Goal: Information Seeking & Learning: Learn about a topic

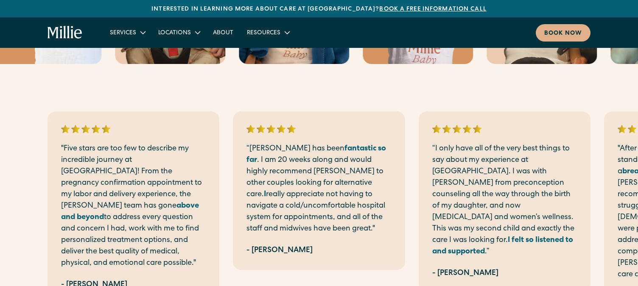
scroll to position [1643, 0]
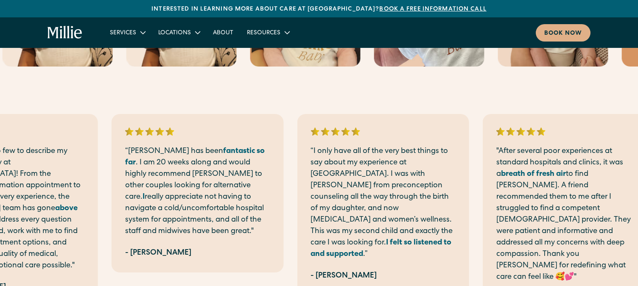
click at [384, 190] on p "“I only have all of the very best things to say about my experience at [GEOGRAP…" at bounding box center [383, 203] width 145 height 115
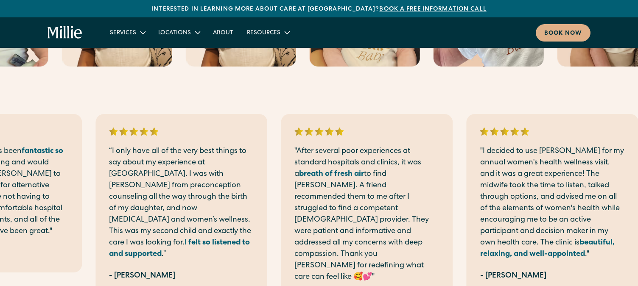
click at [134, 189] on p "“I only have all of the very best things to say about my experience at [GEOGRAP…" at bounding box center [181, 203] width 145 height 115
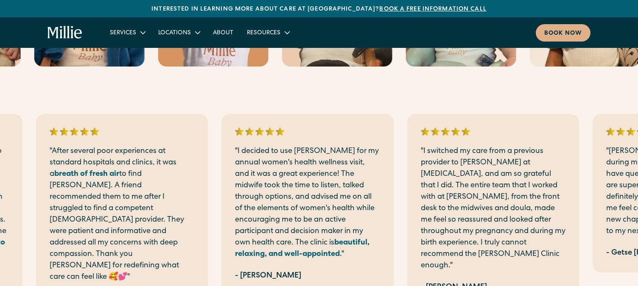
click at [117, 157] on p ""After several poor experiences at standard hospitals and clinics, it was a bre…" at bounding box center [122, 214] width 145 height 137
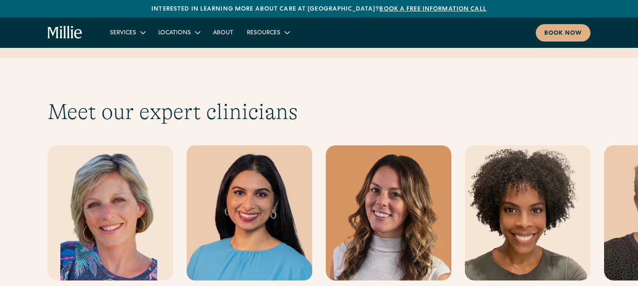
scroll to position [2304, 0]
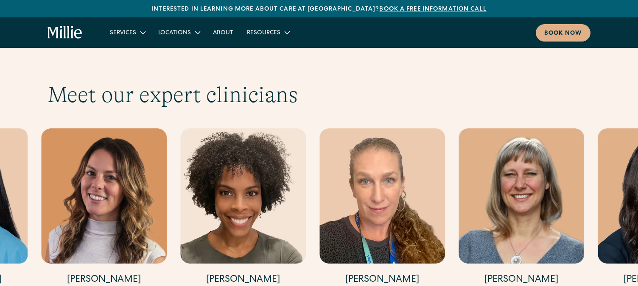
click at [180, 163] on img "4 / 17" at bounding box center [243, 196] width 126 height 135
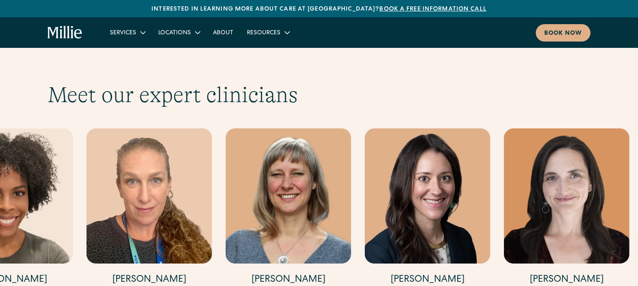
click at [158, 168] on img "5 / 17" at bounding box center [150, 196] width 126 height 135
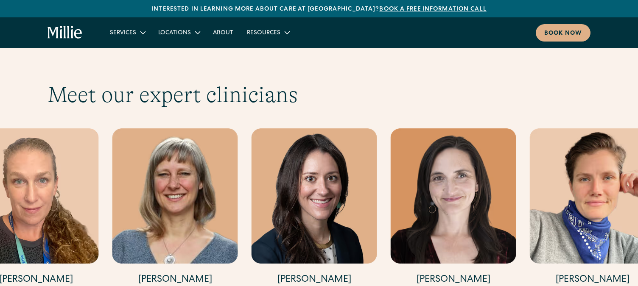
click at [252, 170] on img "7 / 17" at bounding box center [315, 196] width 126 height 135
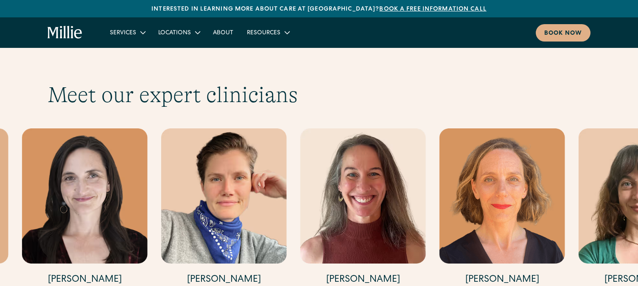
click at [174, 177] on img "9 / 17" at bounding box center [224, 196] width 126 height 135
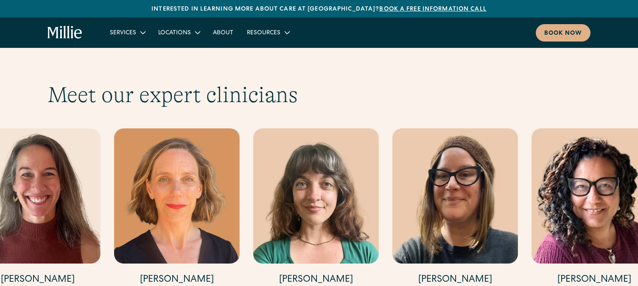
click at [156, 179] on img "11 / 17" at bounding box center [177, 196] width 126 height 135
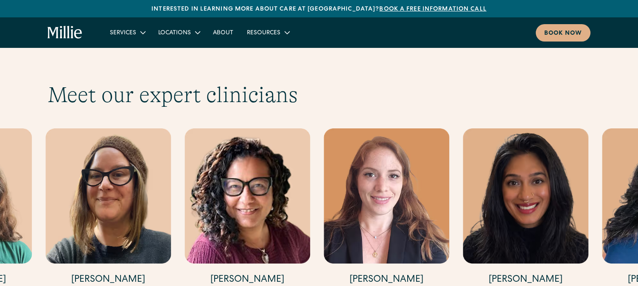
click at [78, 171] on img "13 / 17" at bounding box center [108, 196] width 126 height 135
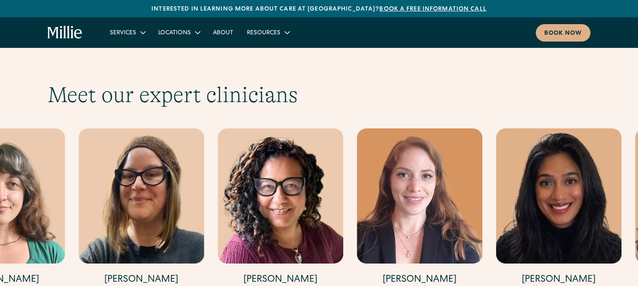
click at [204, 170] on img "13 / 17" at bounding box center [142, 196] width 126 height 135
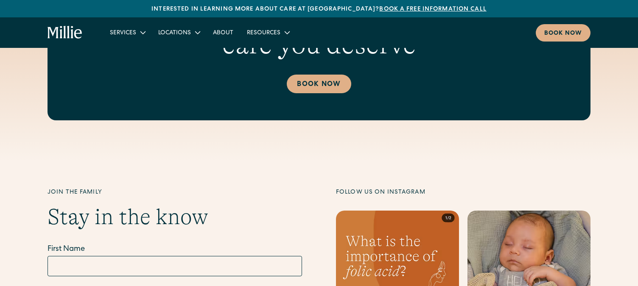
scroll to position [3102, 0]
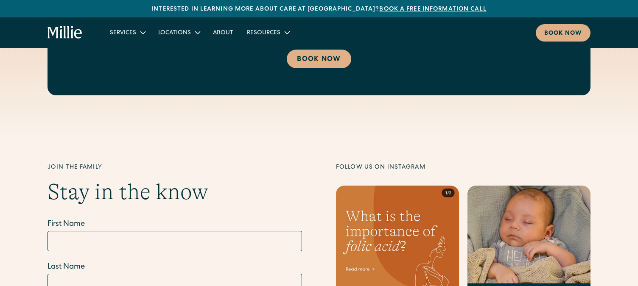
click at [368, 203] on link at bounding box center [397, 246] width 123 height 120
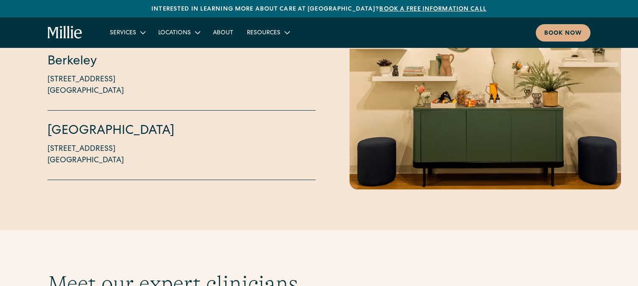
scroll to position [2094, 0]
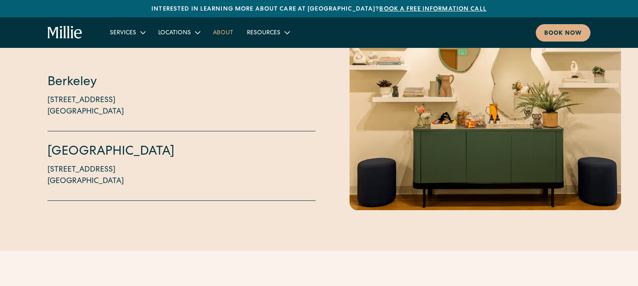
click at [222, 34] on link "About" at bounding box center [223, 32] width 34 height 14
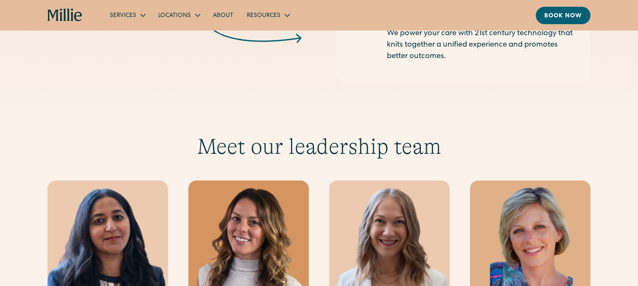
scroll to position [1511, 0]
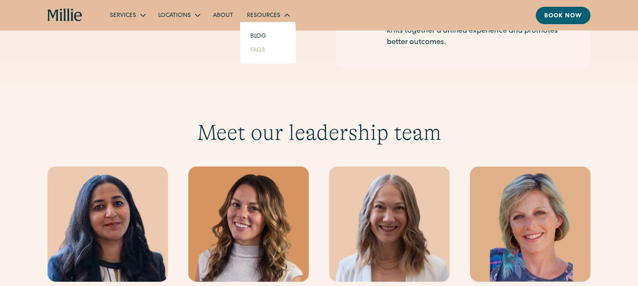
click at [255, 48] on link "FAQs" at bounding box center [258, 50] width 28 height 14
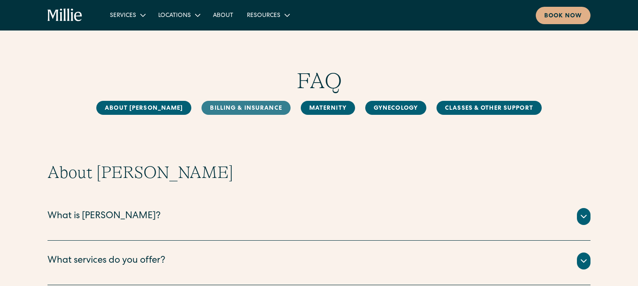
click at [219, 103] on link "Billing & Insurance" at bounding box center [246, 108] width 89 height 14
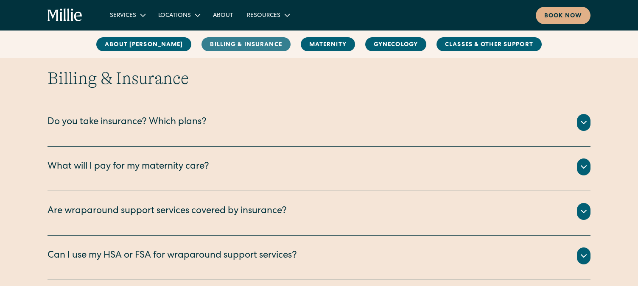
scroll to position [388, 0]
click at [73, 126] on div "Do you take insurance? Which plans?" at bounding box center [127, 122] width 159 height 14
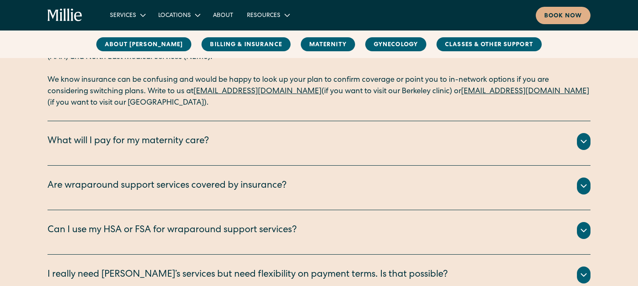
scroll to position [503, 0]
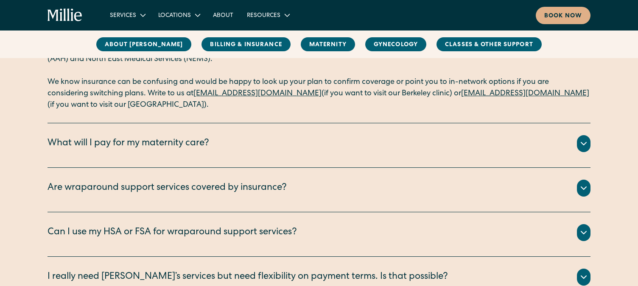
click at [64, 147] on div "What will I pay for my maternity care?" at bounding box center [129, 144] width 162 height 14
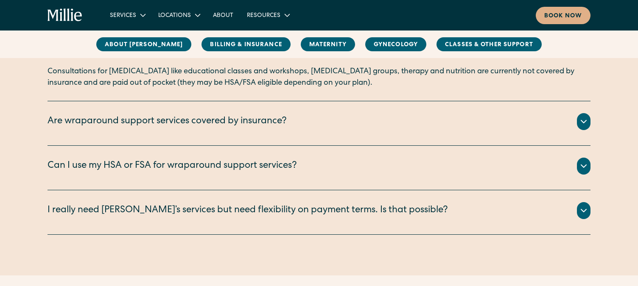
scroll to position [698, 0]
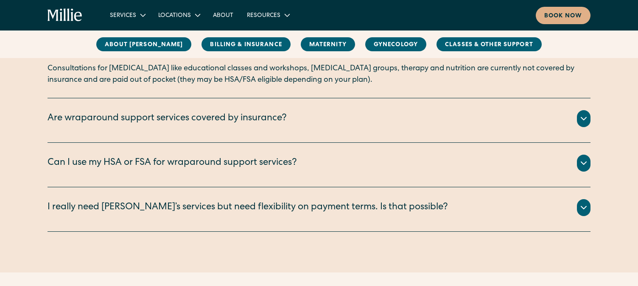
click at [70, 121] on div "Are wraparound support services covered by insurance?" at bounding box center [167, 119] width 239 height 14
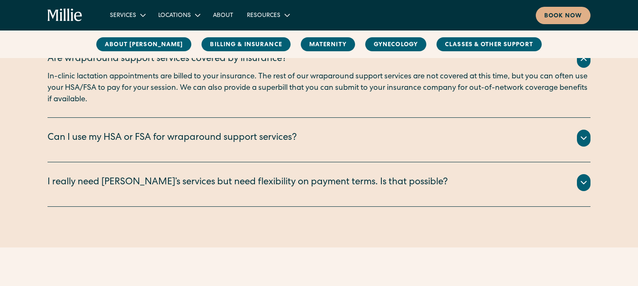
scroll to position [757, 0]
click at [70, 183] on div "I really need Millie’s services but need flexibility on payment terms. Is that …" at bounding box center [248, 184] width 401 height 14
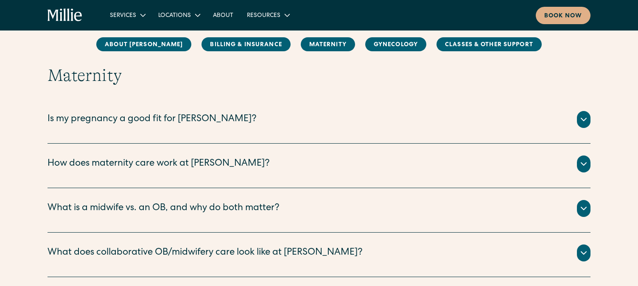
scroll to position [1028, 0]
click at [64, 118] on div "Is my pregnancy a good fit for Millie?" at bounding box center [152, 119] width 209 height 14
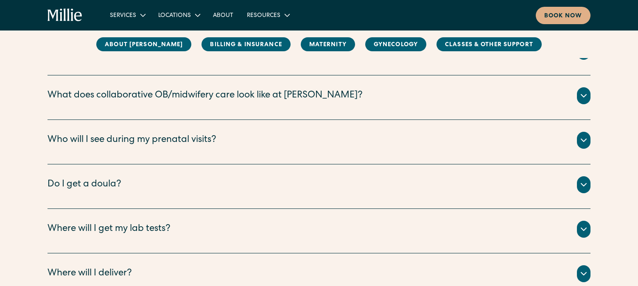
scroll to position [1270, 0]
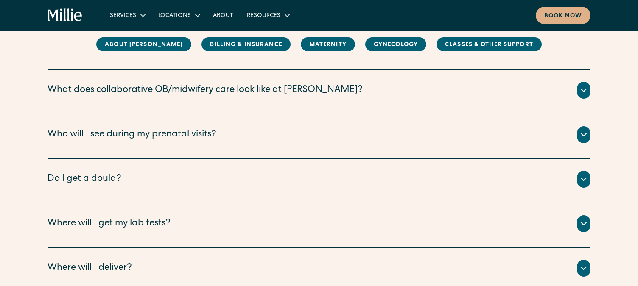
click at [61, 137] on div "Who will I see during my prenatal visits?" at bounding box center [132, 135] width 169 height 14
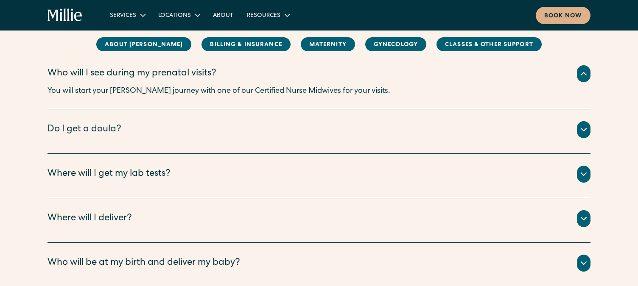
scroll to position [1363, 0]
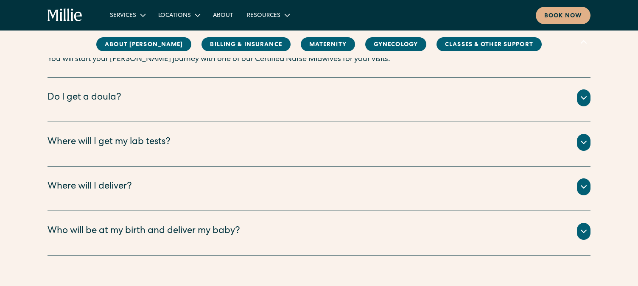
click at [57, 236] on div "Who will be at my birth and deliver my baby?" at bounding box center [144, 232] width 193 height 14
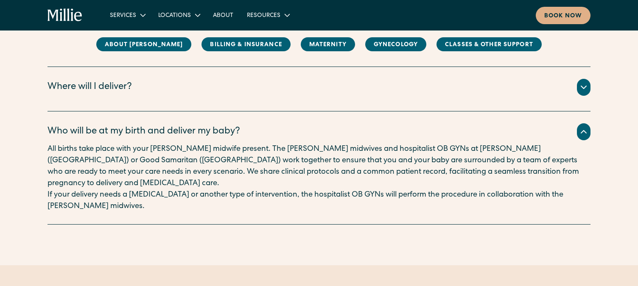
scroll to position [1464, 0]
